Goal: Find specific page/section

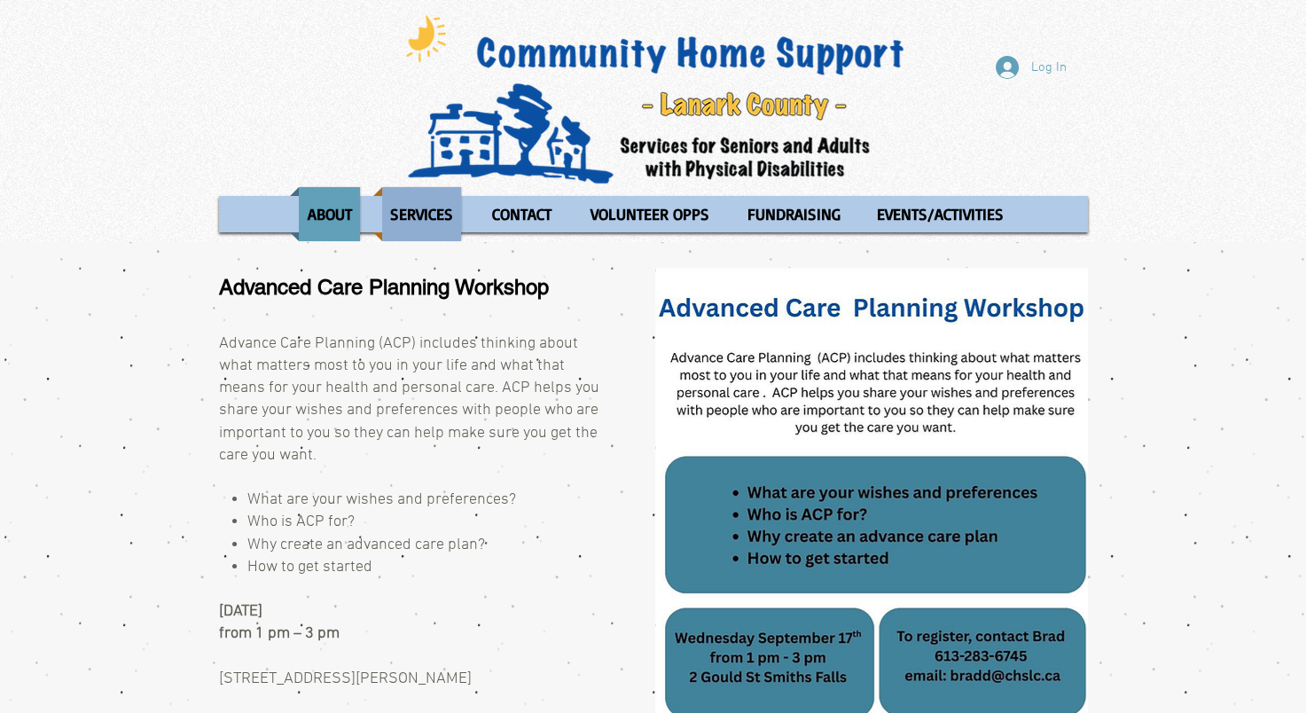
click at [426, 220] on p "SERVICES" at bounding box center [421, 214] width 79 height 54
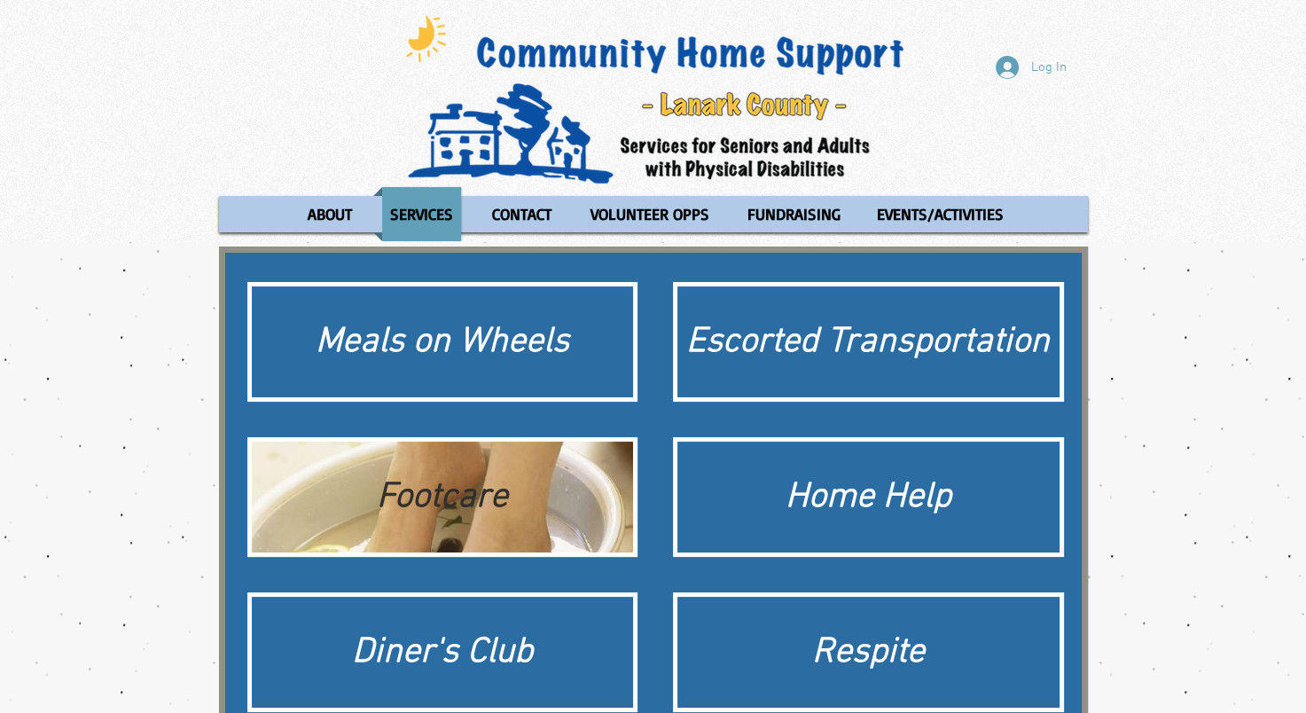
click at [440, 491] on div "Footcare" at bounding box center [443, 498] width 365 height 50
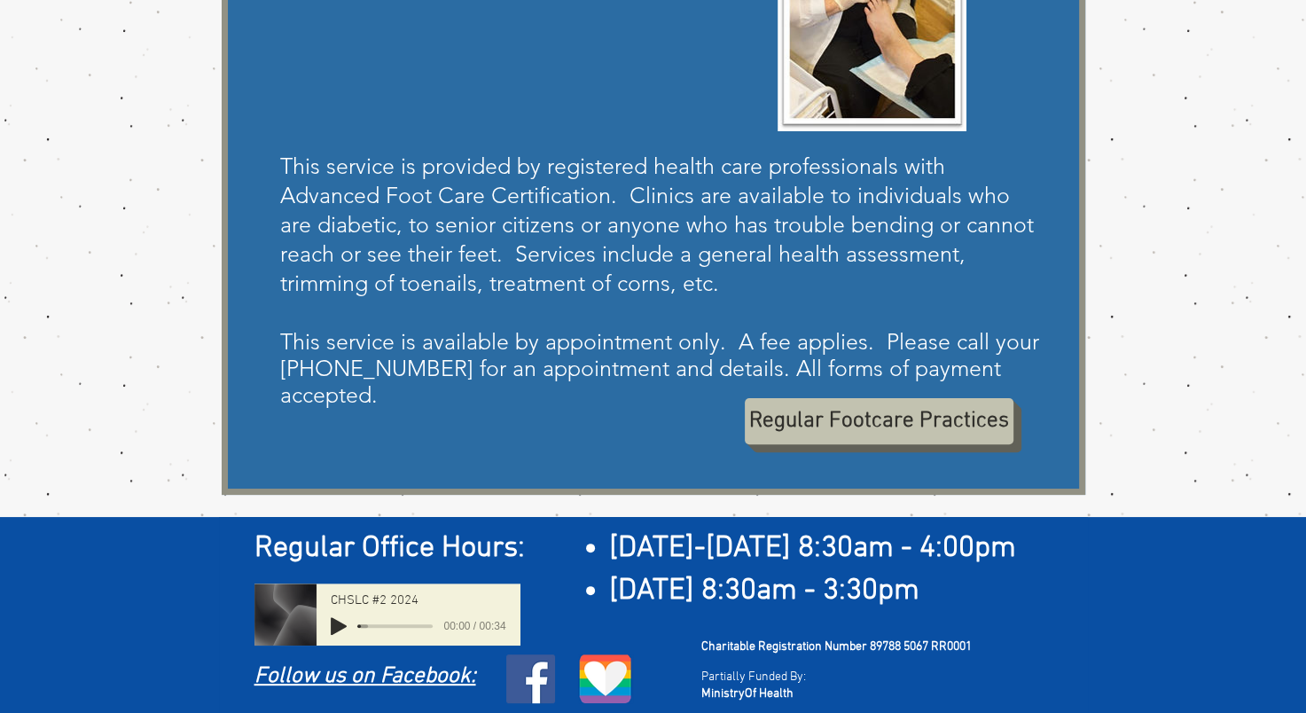
scroll to position [422, 0]
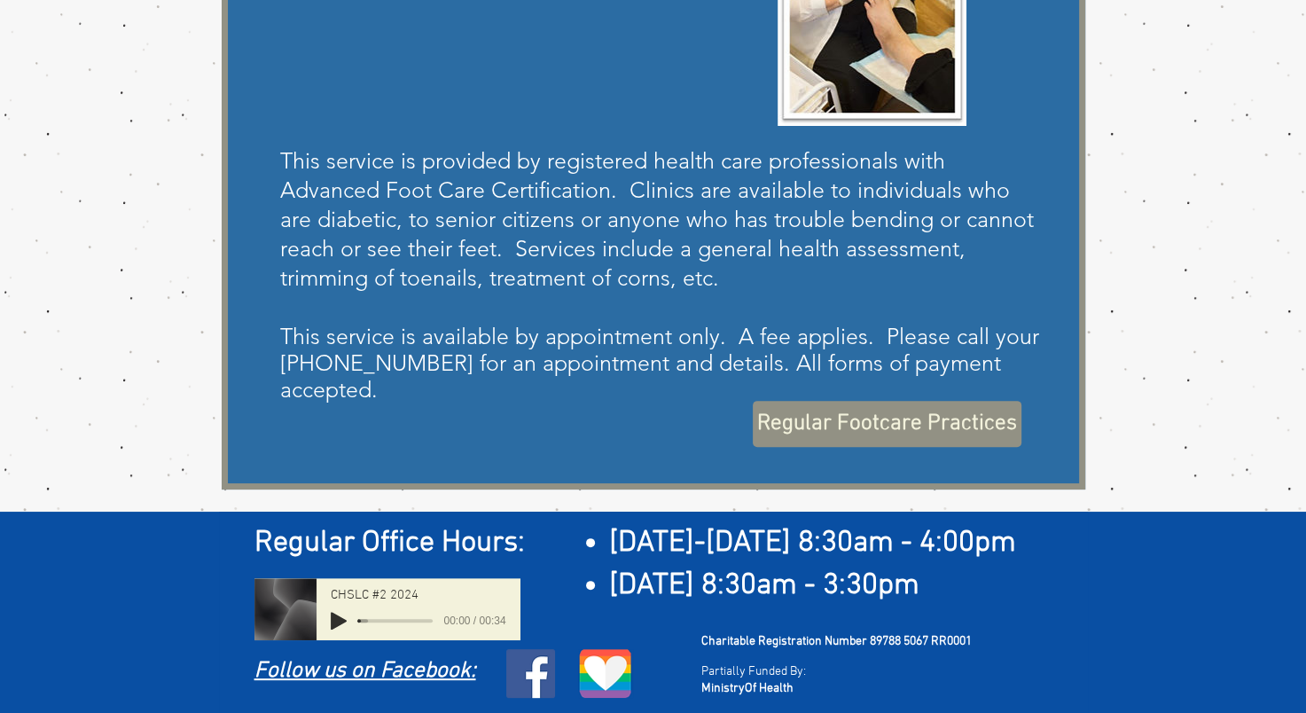
click at [845, 428] on span "Regular Footcare Practices" at bounding box center [887, 424] width 260 height 31
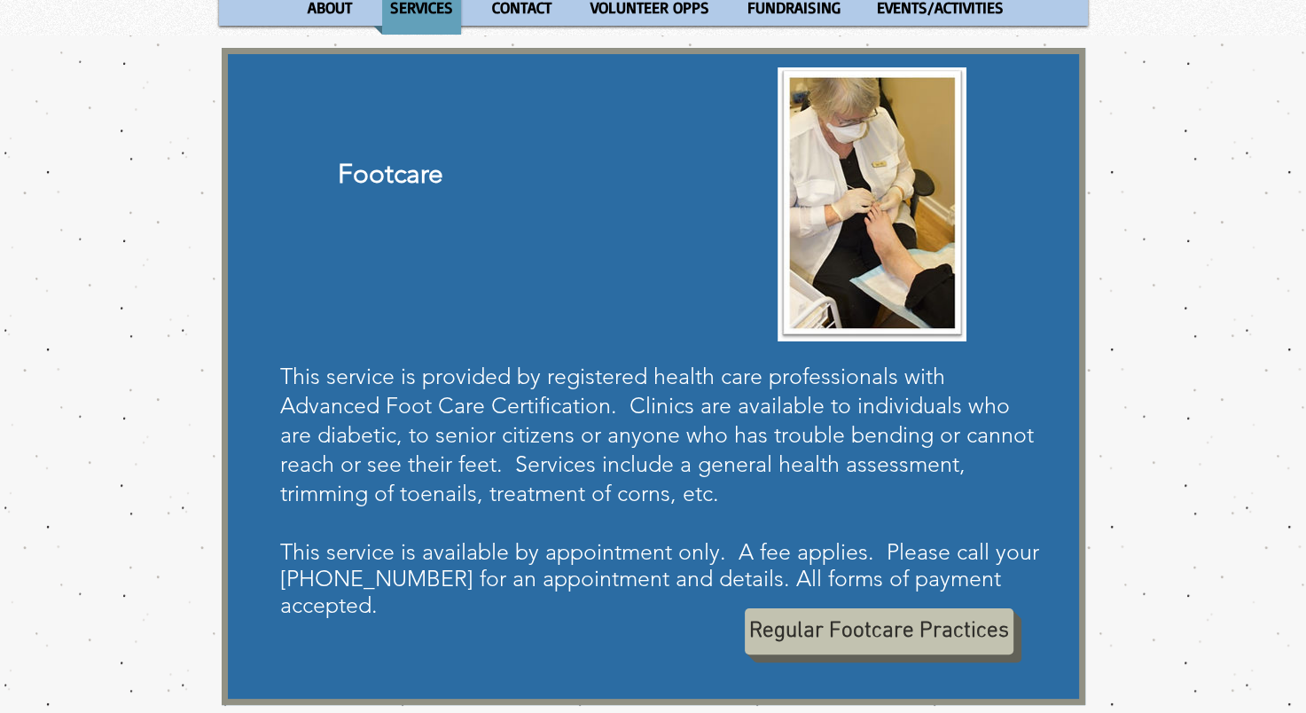
scroll to position [0, 0]
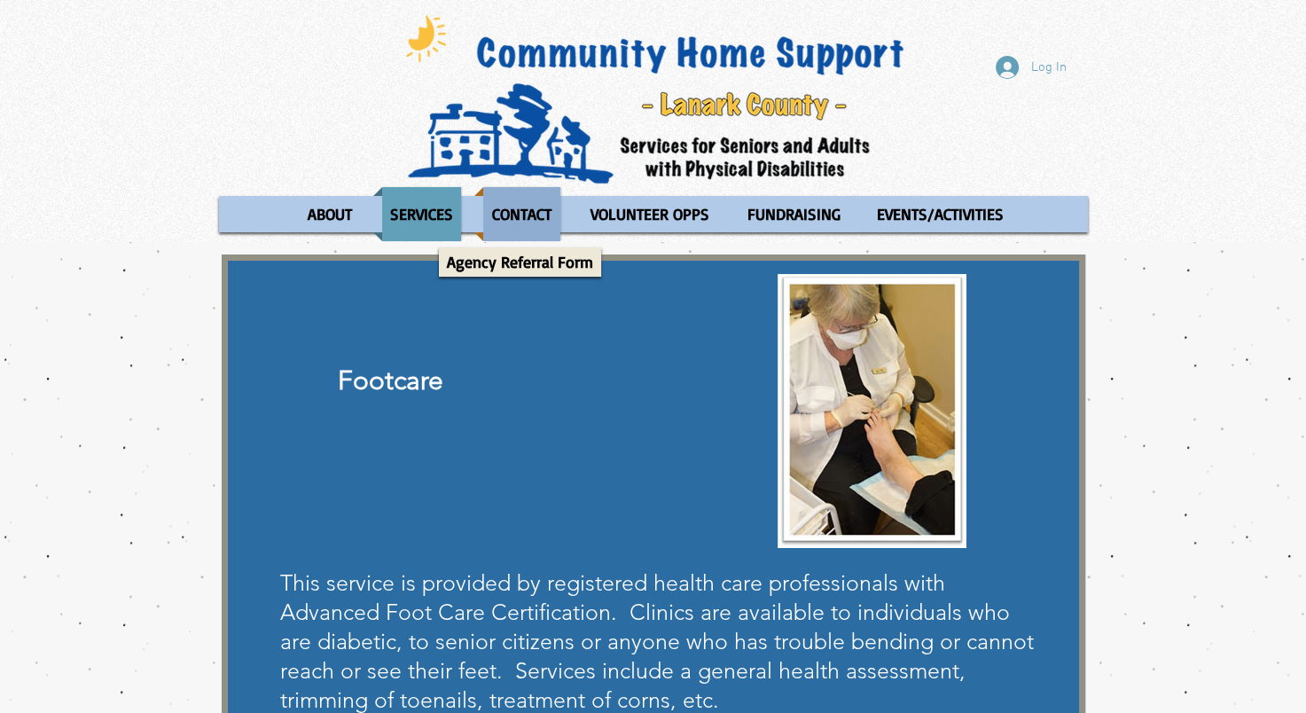
click at [540, 208] on p "CONTACT" at bounding box center [521, 214] width 75 height 54
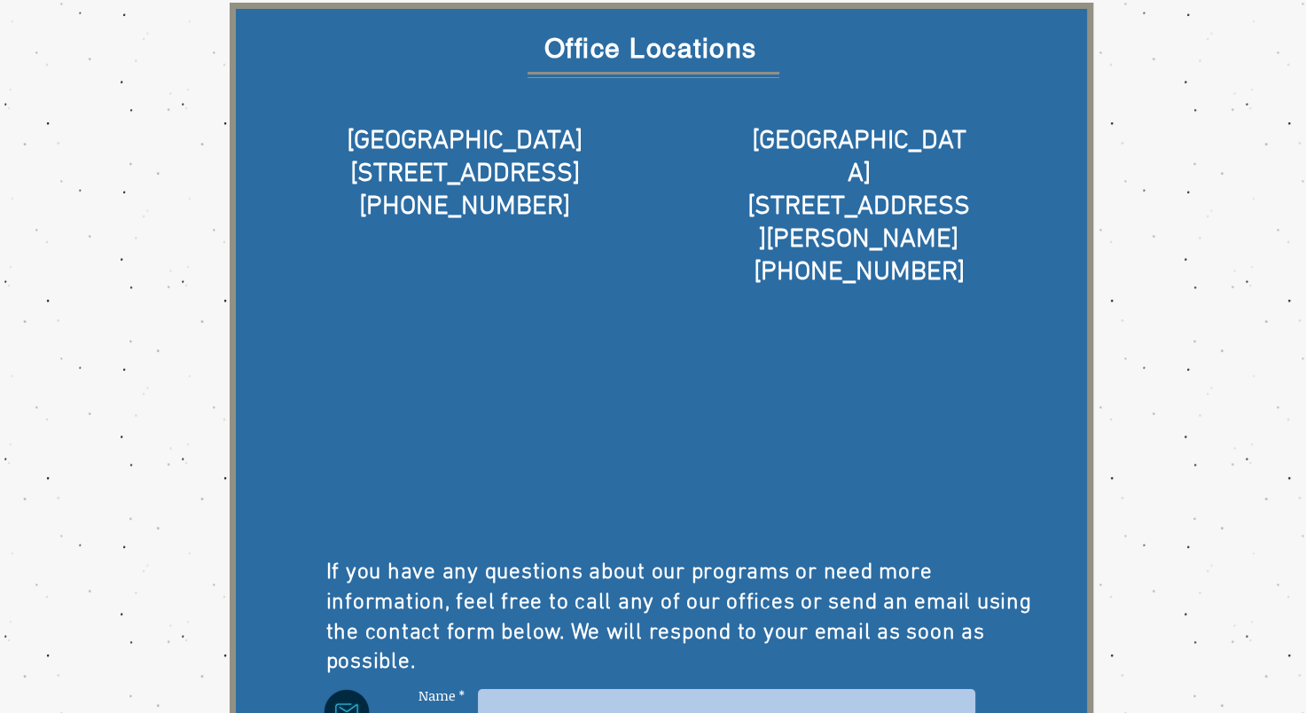
scroll to position [266, 0]
